Goal: Task Accomplishment & Management: Manage account settings

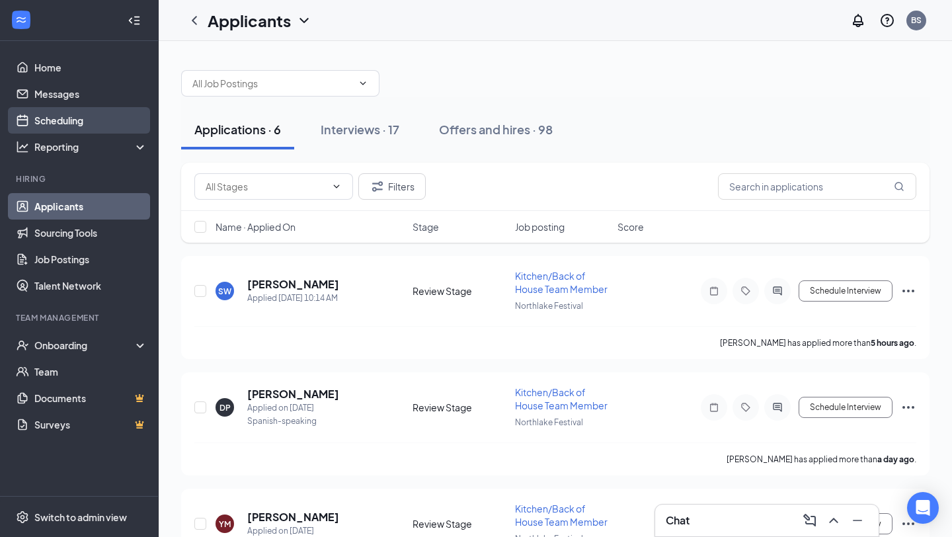
click at [88, 113] on link "Scheduling" at bounding box center [90, 120] width 113 height 26
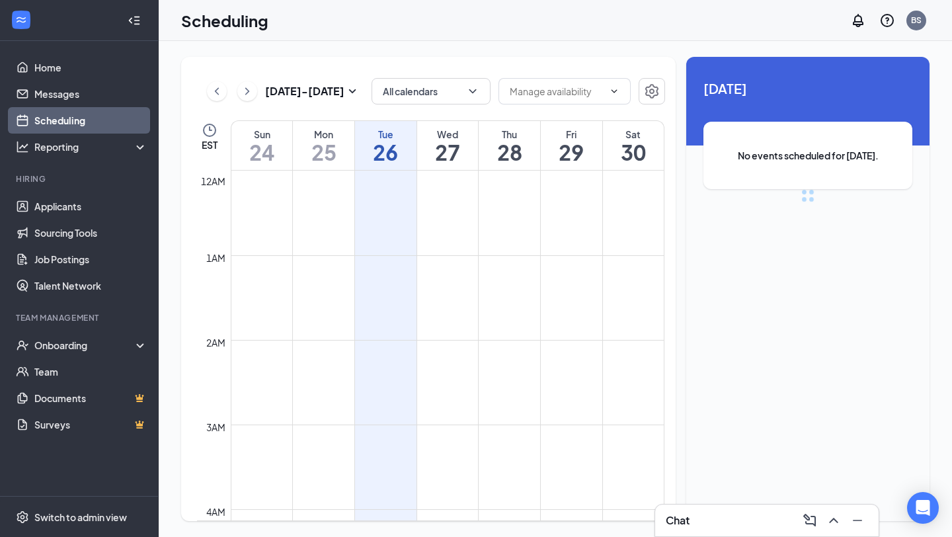
scroll to position [650, 0]
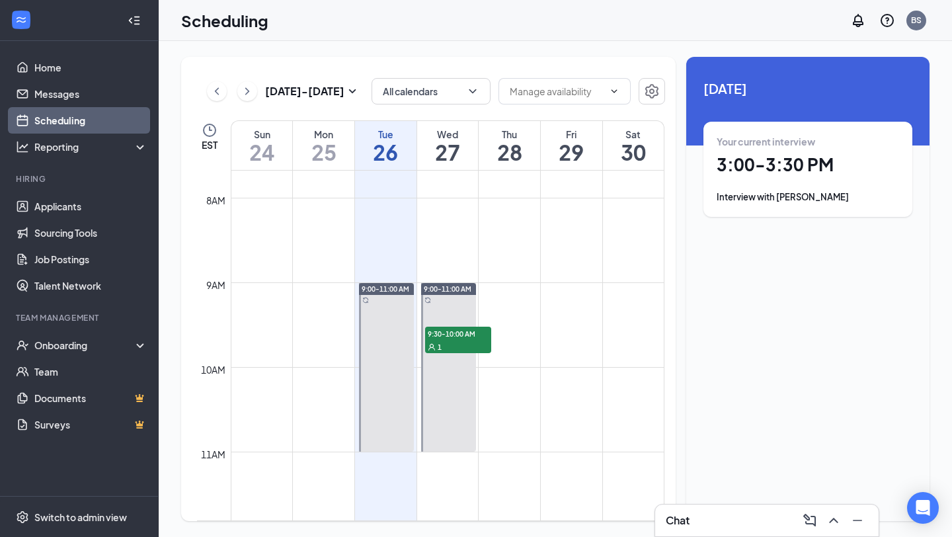
click at [794, 176] on div "Your current interview 3:00 - 3:30 PM Interview with [PERSON_NAME]" at bounding box center [807, 169] width 182 height 69
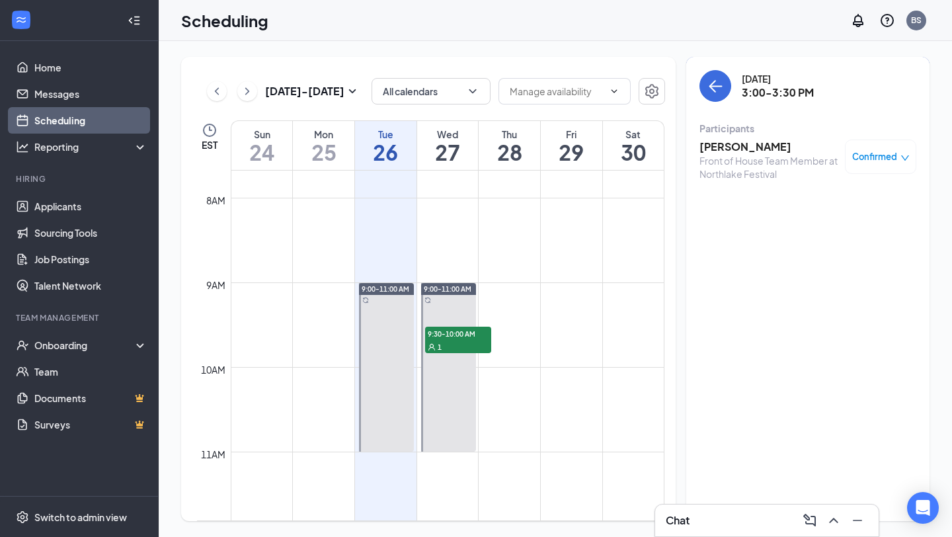
click at [874, 167] on div "Confirmed" at bounding box center [880, 156] width 71 height 34
click at [876, 156] on span "Confirmed" at bounding box center [874, 156] width 45 height 13
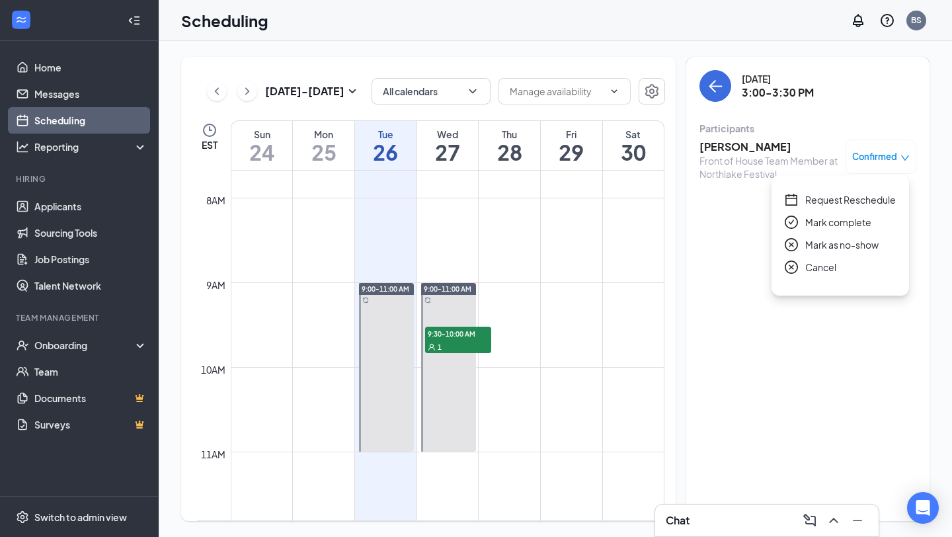
click at [753, 149] on h3 "[PERSON_NAME]" at bounding box center [768, 146] width 139 height 15
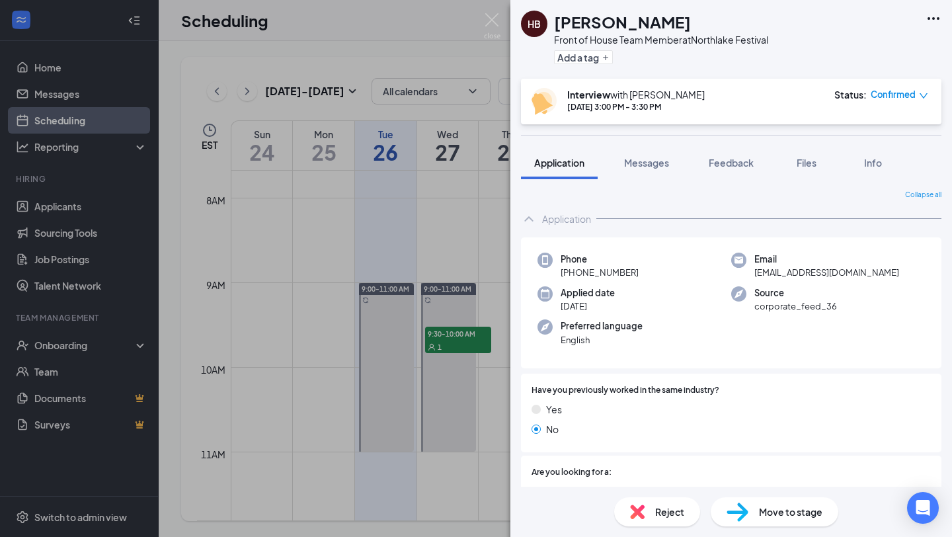
click at [741, 504] on img at bounding box center [737, 511] width 22 height 19
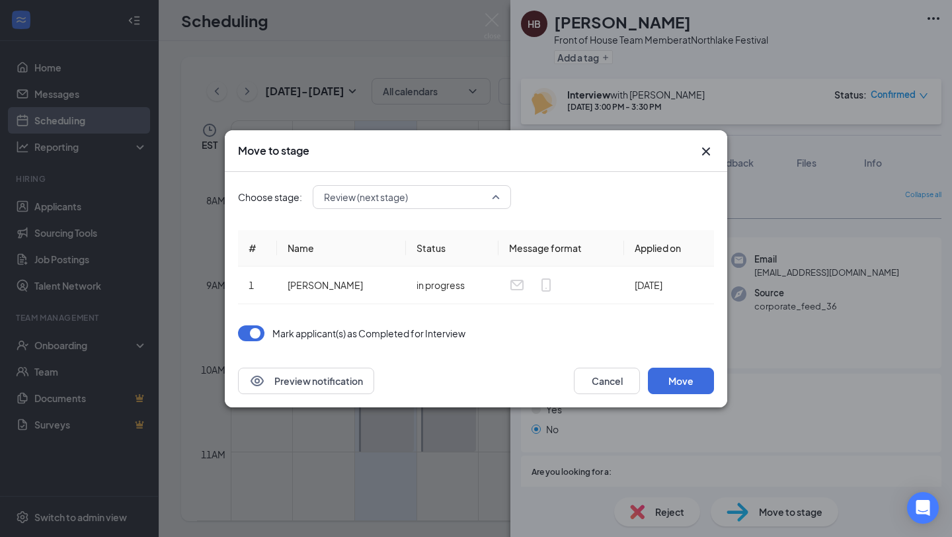
click at [363, 201] on span "Review (next stage)" at bounding box center [366, 197] width 84 height 20
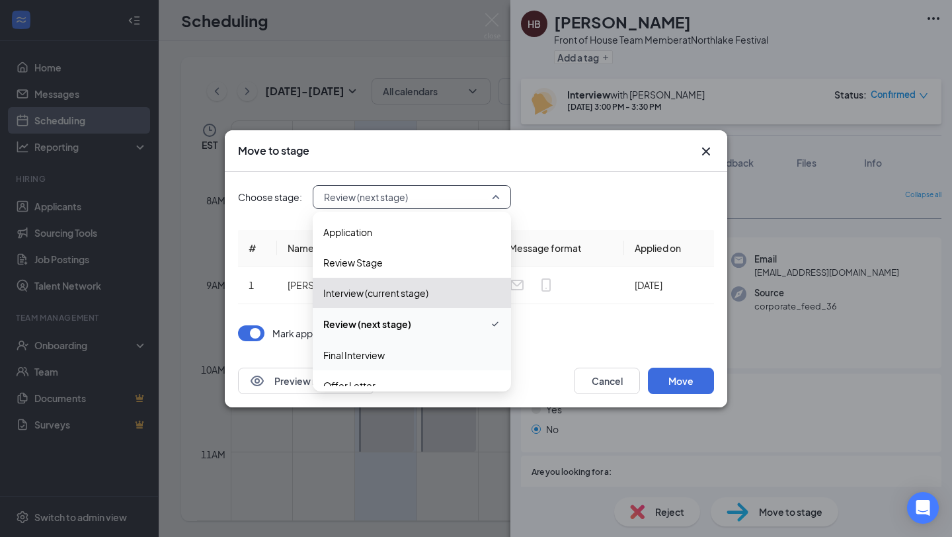
click at [375, 348] on span "Final Interview" at bounding box center [353, 355] width 61 height 15
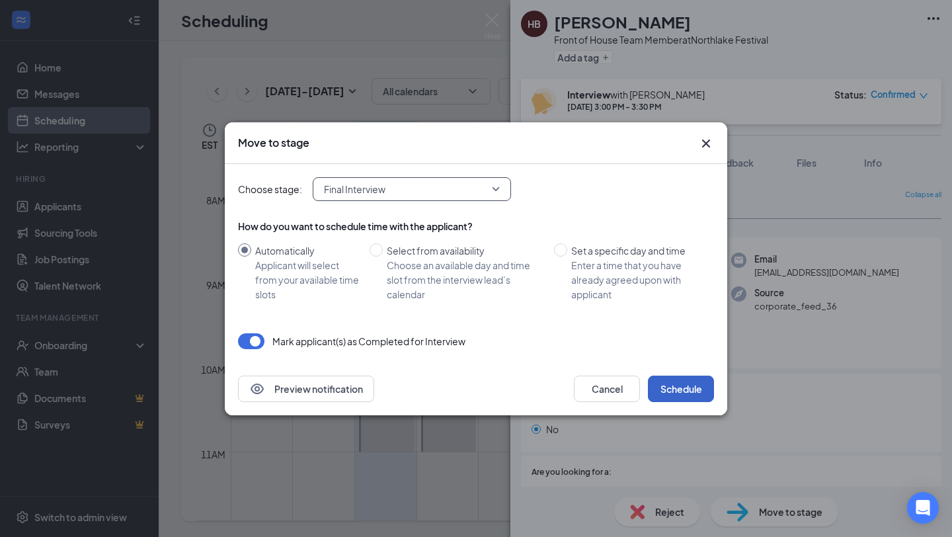
click at [685, 377] on button "Schedule" at bounding box center [681, 388] width 66 height 26
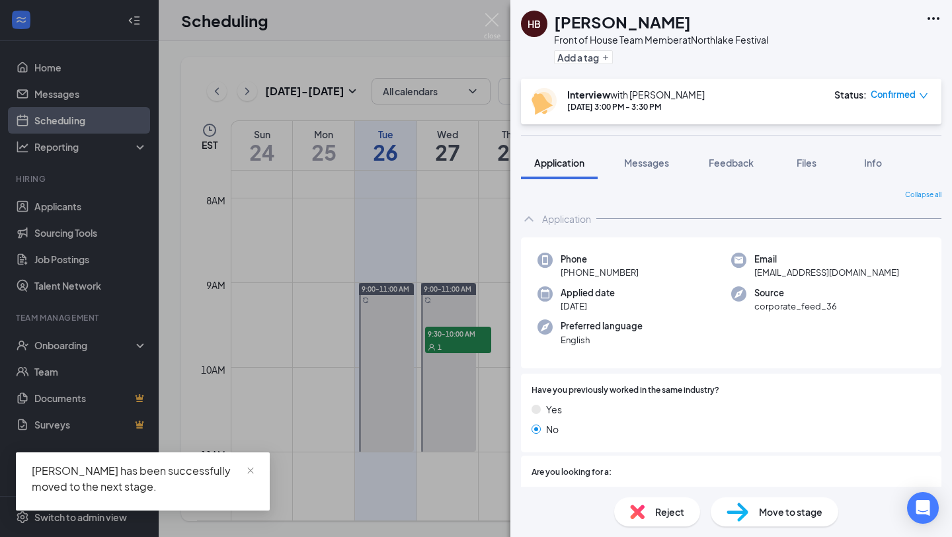
click at [287, 365] on div "[PERSON_NAME] Front of House Team Member at Northlake Festival Add a tag Interv…" at bounding box center [476, 268] width 952 height 537
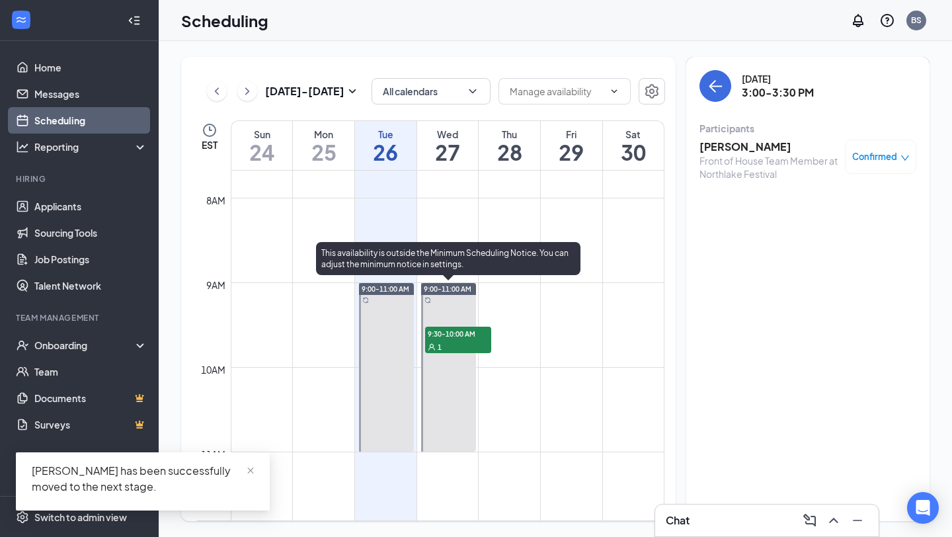
click at [439, 334] on span "9:30-10:00 AM" at bounding box center [458, 332] width 66 height 13
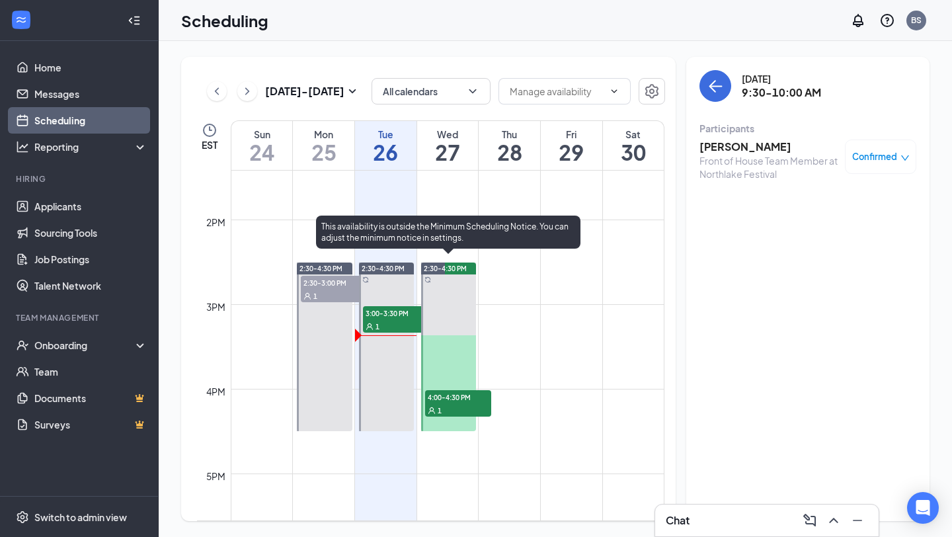
scroll to position [1143, 0]
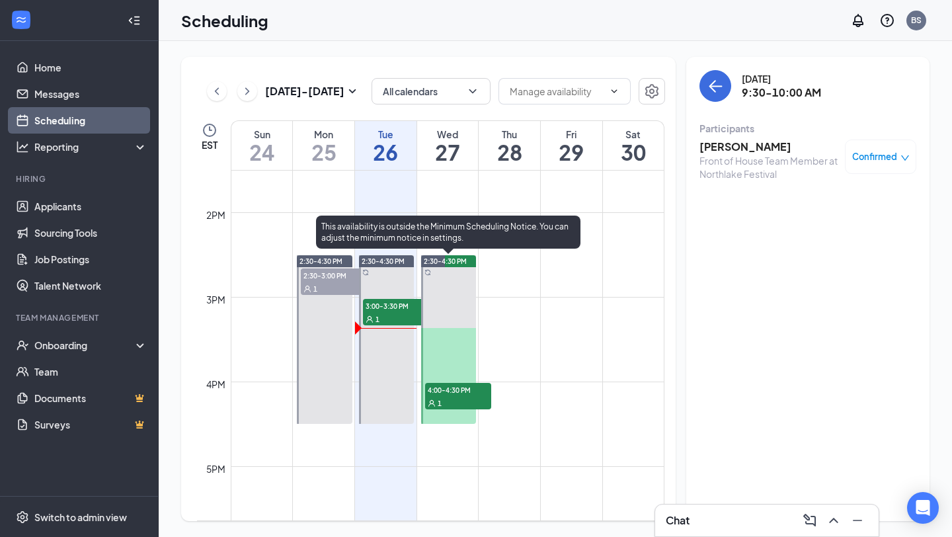
click at [451, 389] on span "4:00-4:30 PM" at bounding box center [458, 389] width 66 height 13
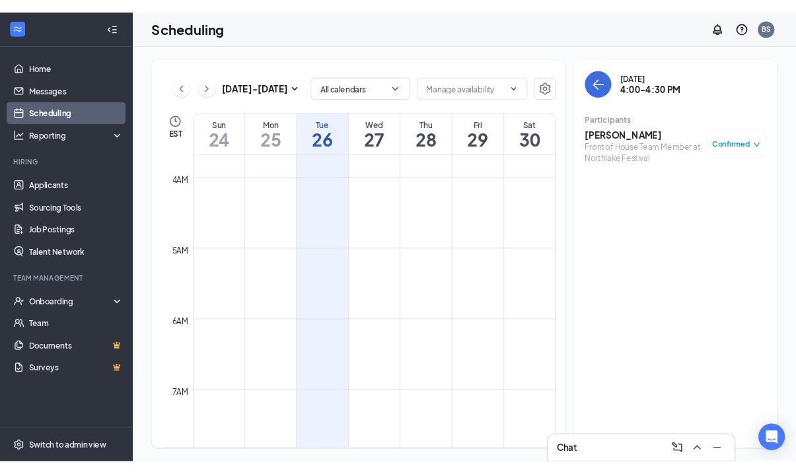
scroll to position [334, 0]
